Goal: Contribute content: Add original content to the website for others to see

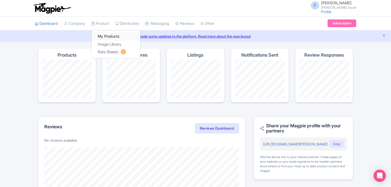
click at [105, 38] on link "My Products" at bounding box center [116, 37] width 49 height 8
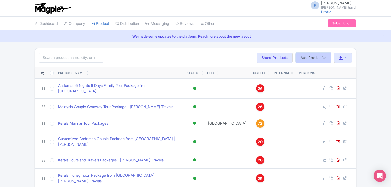
click at [311, 57] on link "Add Product(s)" at bounding box center [313, 57] width 35 height 10
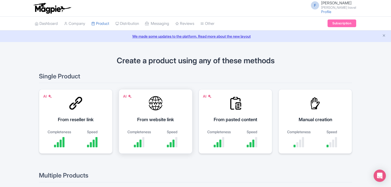
click at [156, 109] on div at bounding box center [155, 102] width 15 height 15
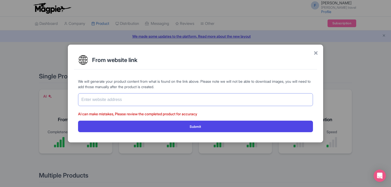
click at [173, 95] on input "text" at bounding box center [195, 99] width 235 height 13
paste input "https://www.felixferiatravel.com/tag/Andaman-Honeymoon-Package/59"
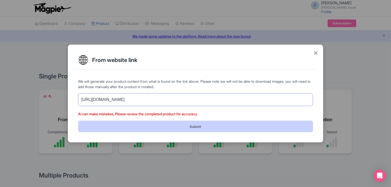
type input "https://www.felixferiatravel.com/tag/Andaman-Honeymoon-Package/59"
click at [181, 125] on button "Submit" at bounding box center [195, 127] width 235 height 12
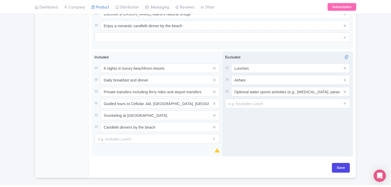
scroll to position [280, 0]
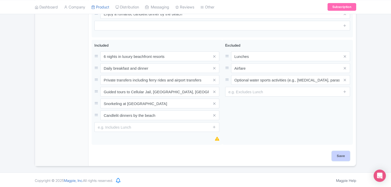
click at [340, 154] on input "Save" at bounding box center [341, 156] width 18 height 10
type input "Saving..."
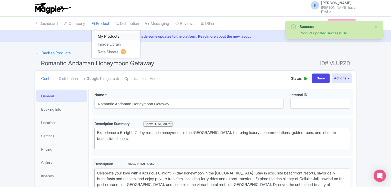
click at [105, 35] on link "My Products" at bounding box center [116, 37] width 49 height 8
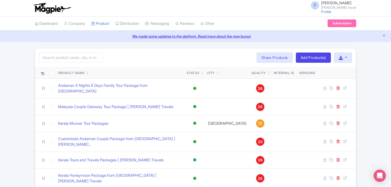
click at [70, 75] on th "Product Name" at bounding box center [120, 73] width 129 height 12
click at [73, 72] on div "Product Name" at bounding box center [71, 73] width 26 height 5
click at [351, 59] on button "button" at bounding box center [343, 57] width 18 height 10
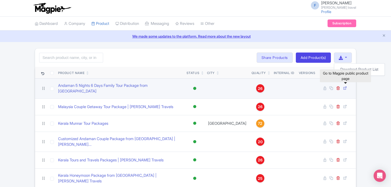
click at [345, 86] on icon at bounding box center [345, 88] width 4 height 4
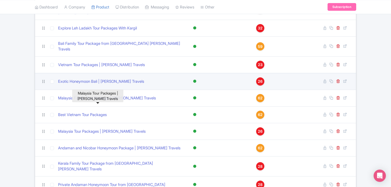
scroll to position [282, 0]
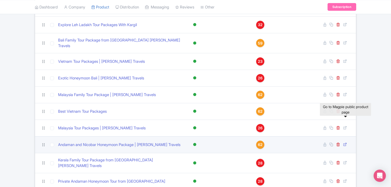
click at [344, 142] on icon at bounding box center [345, 144] width 4 height 4
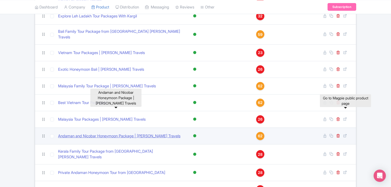
scroll to position [295, 0]
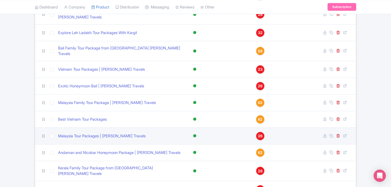
scroll to position [295, 0]
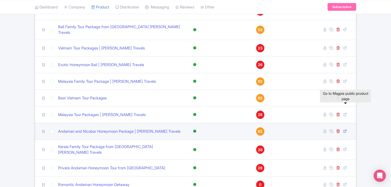
click at [344, 129] on icon at bounding box center [345, 131] width 4 height 4
